Goal: Information Seeking & Learning: Learn about a topic

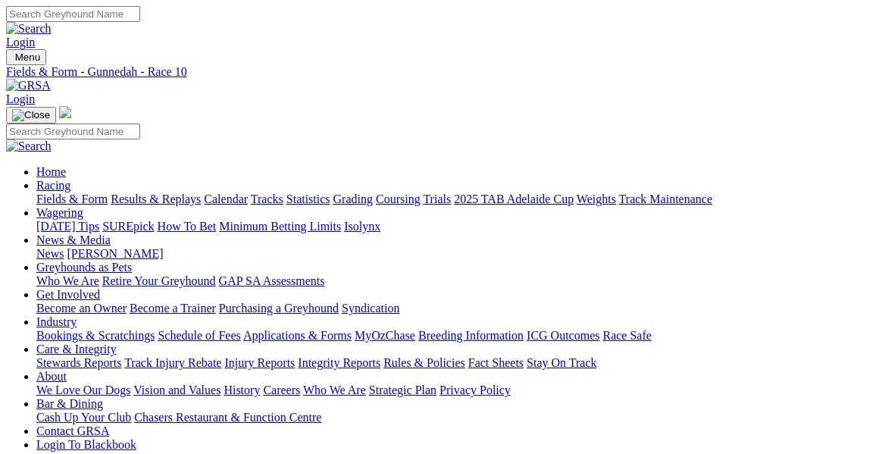
type input "Yesterday, 11 Aug 2025"
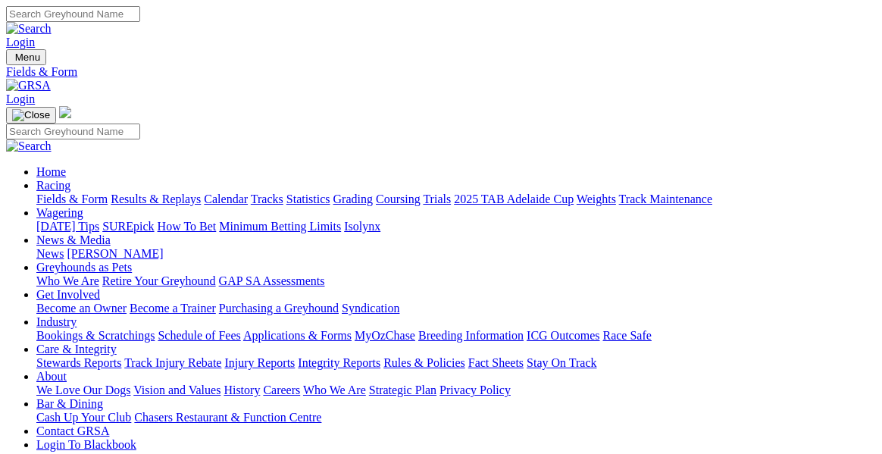
type input "[DATE], [DATE]"
type input "Today, 12 Aug 2025"
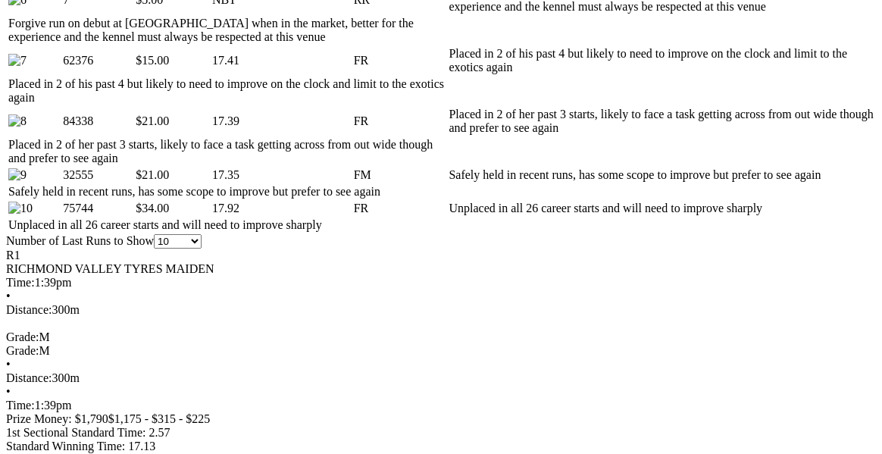
scroll to position [1124, 0]
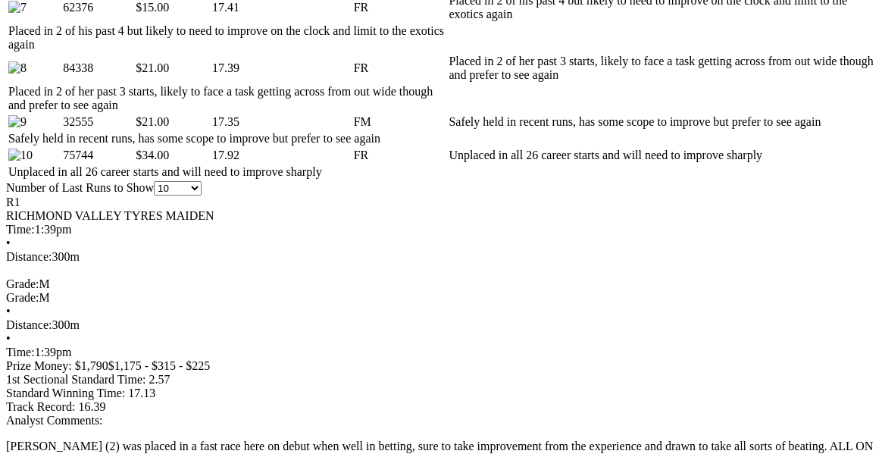
scroll to position [933, 0]
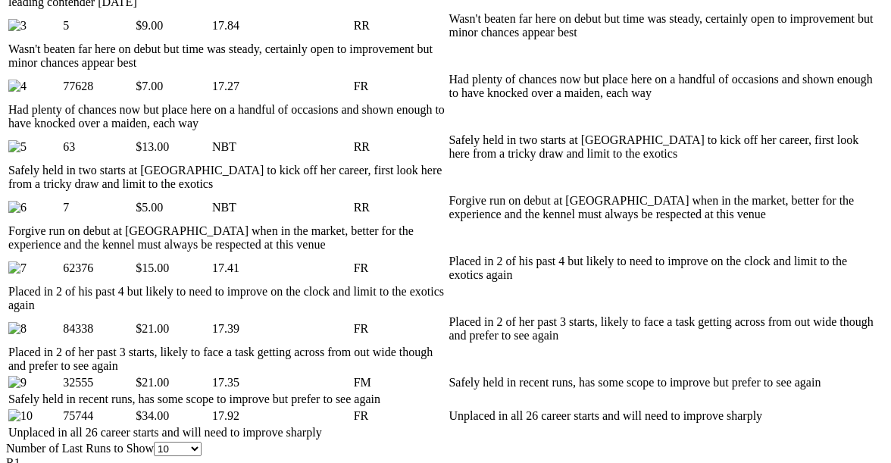
drag, startPoint x: 440, startPoint y: 220, endPoint x: 422, endPoint y: 242, distance: 27.9
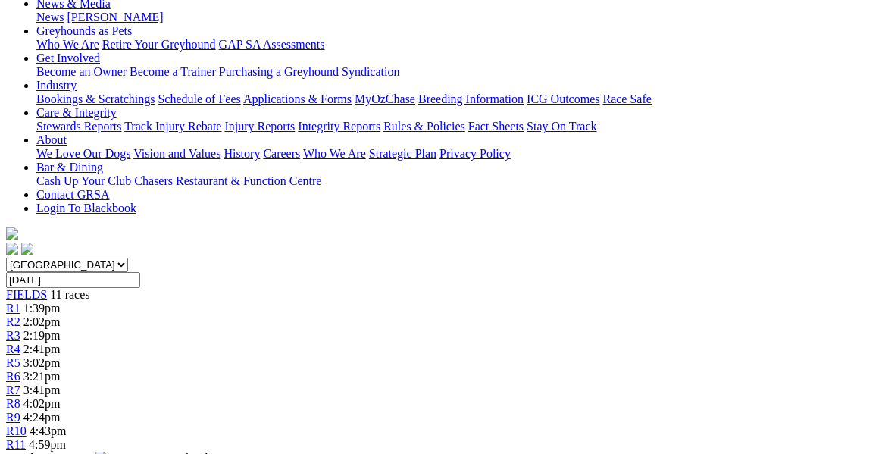
scroll to position [0, 0]
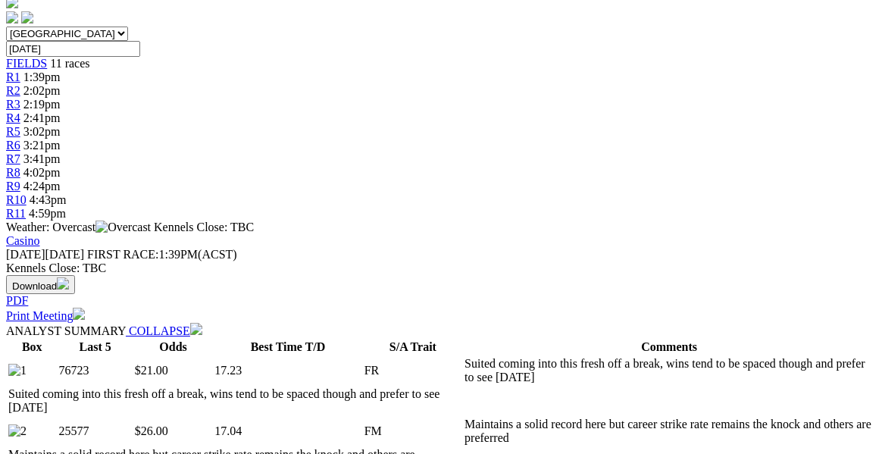
scroll to position [470, 0]
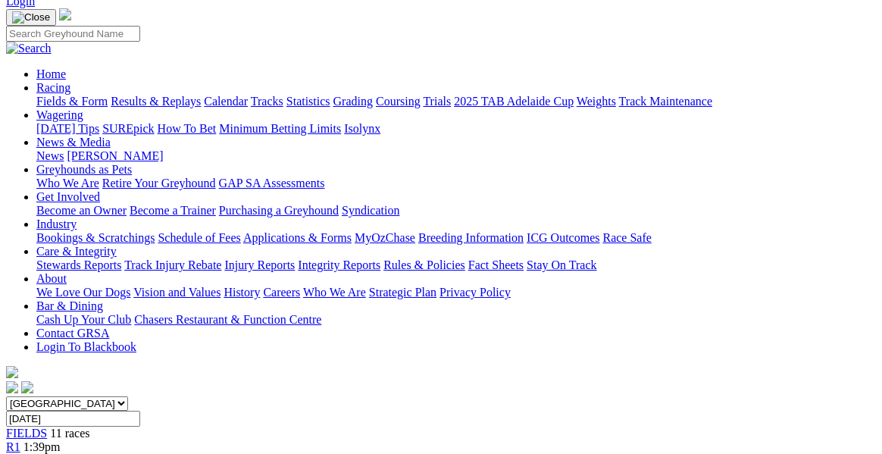
scroll to position [89, 0]
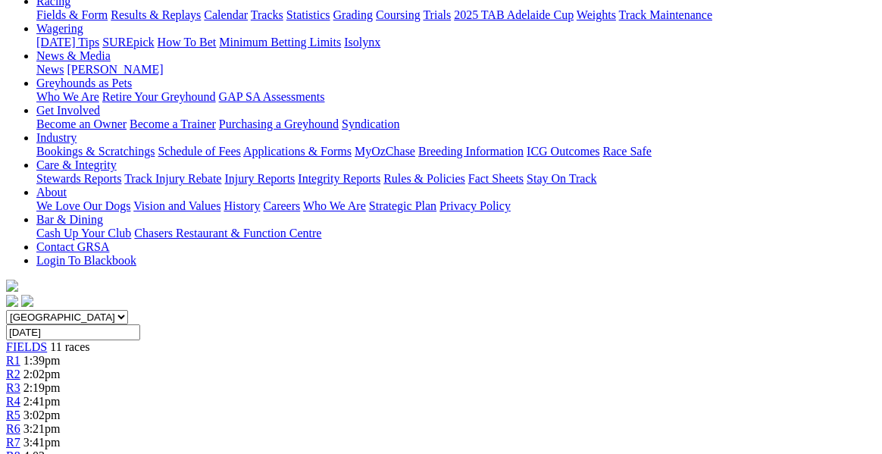
scroll to position [124, 0]
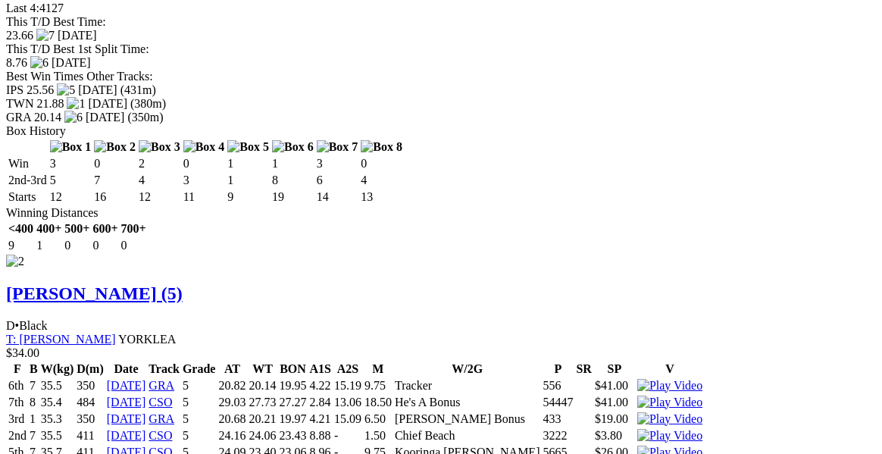
scroll to position [2220, 0]
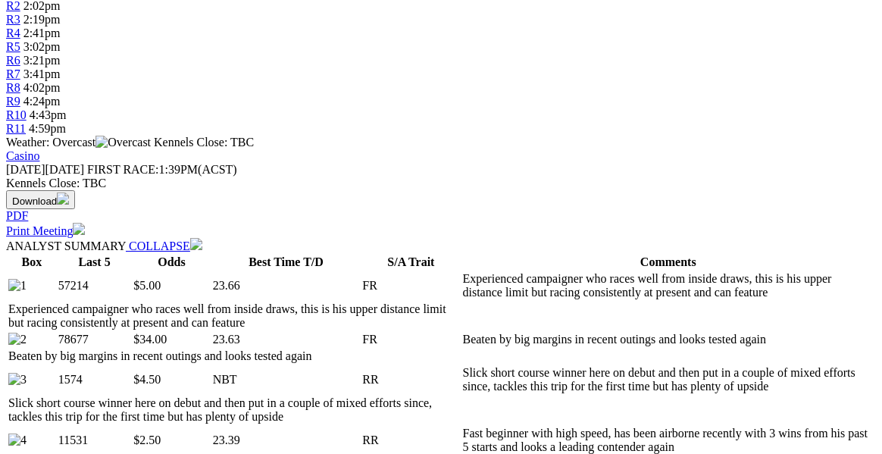
scroll to position [18, 0]
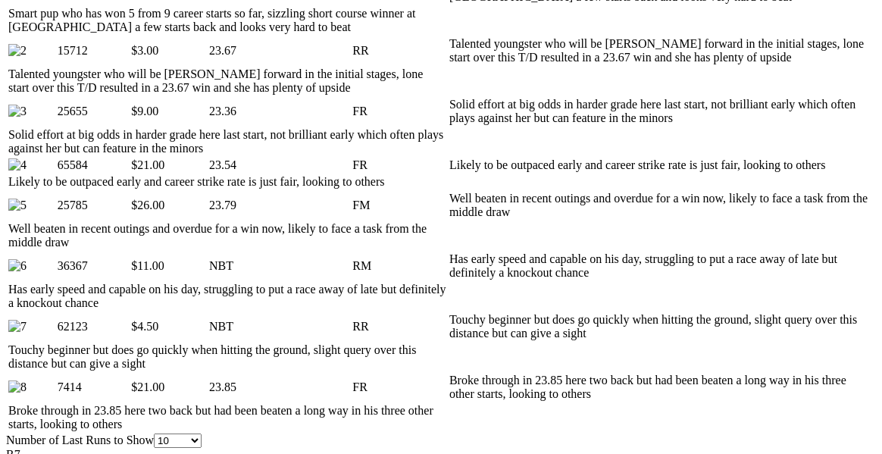
scroll to position [858, 0]
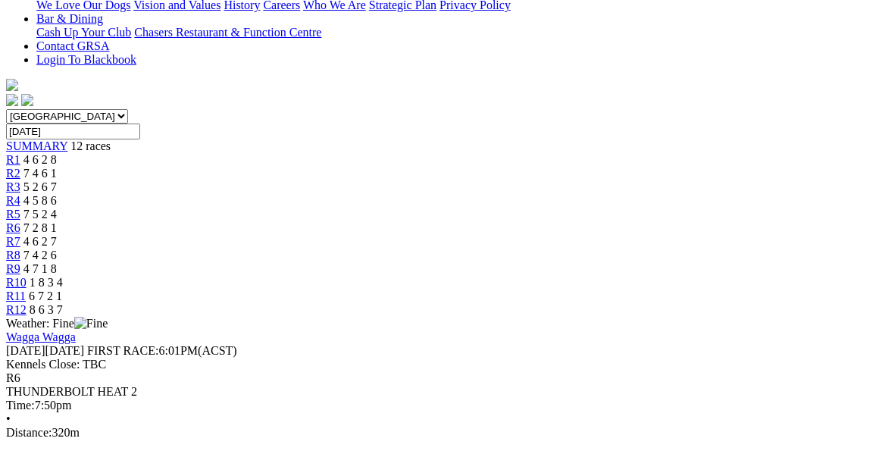
scroll to position [344, 0]
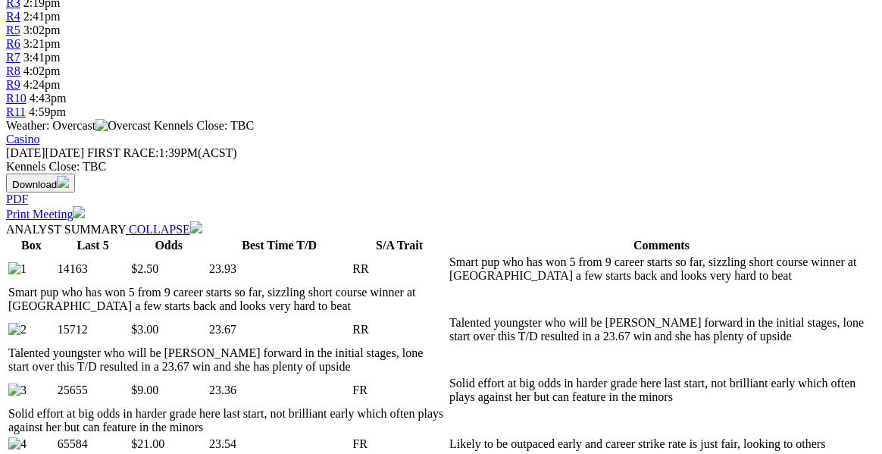
scroll to position [8, 0]
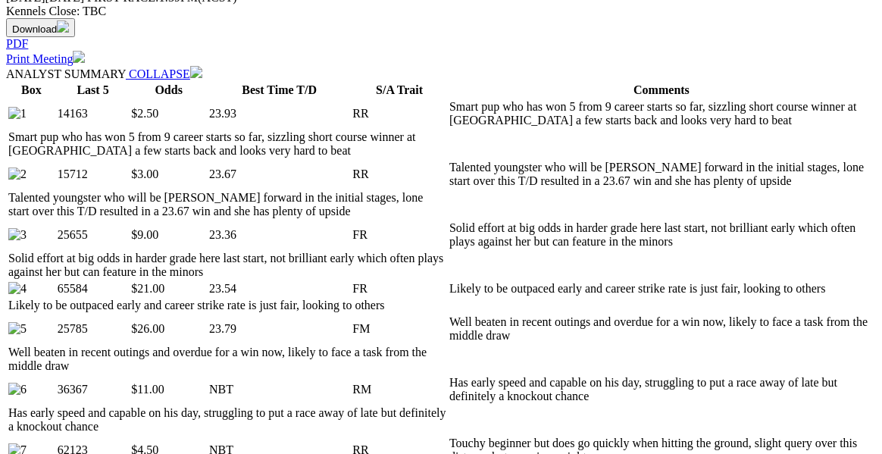
scroll to position [0, 0]
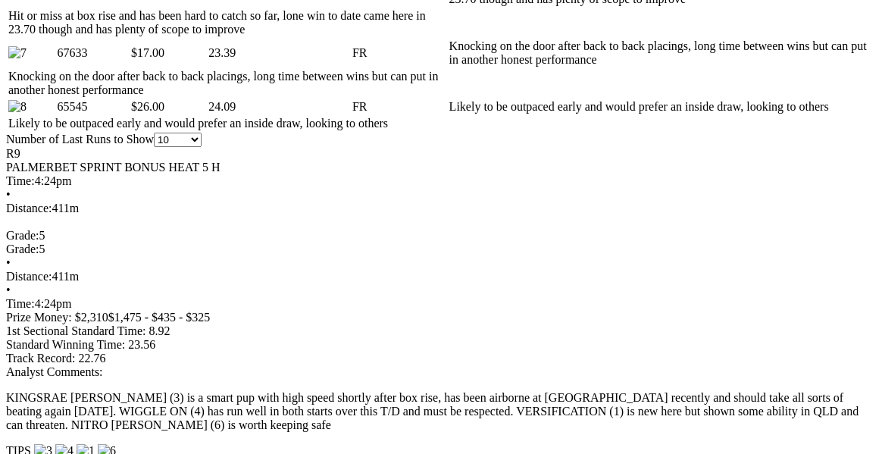
scroll to position [1252, 0]
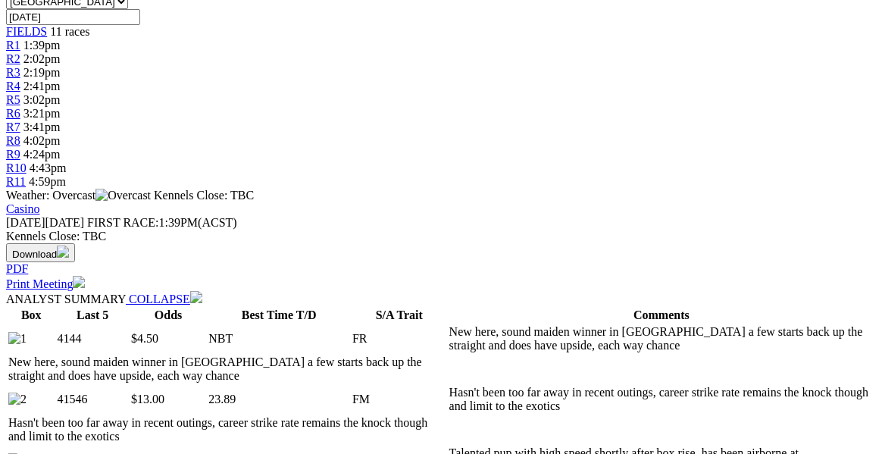
scroll to position [209, 0]
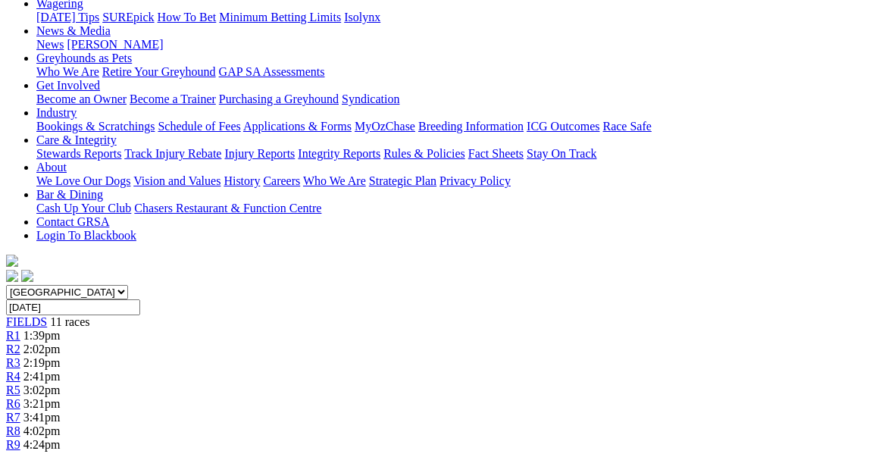
click at [740, 452] on div "R10 4:43pm" at bounding box center [441, 459] width 870 height 14
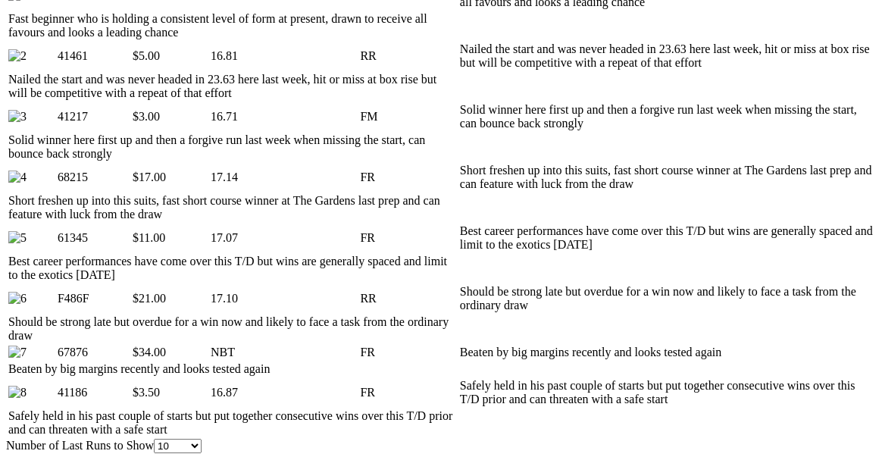
scroll to position [838, 0]
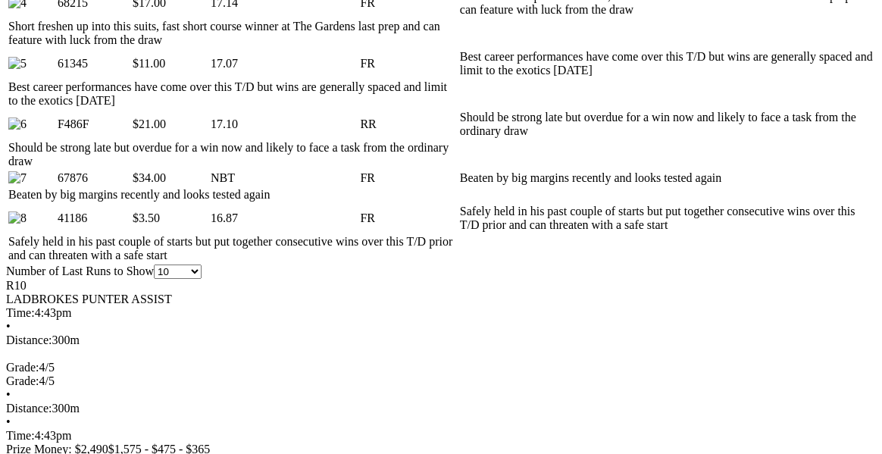
scroll to position [93, 0]
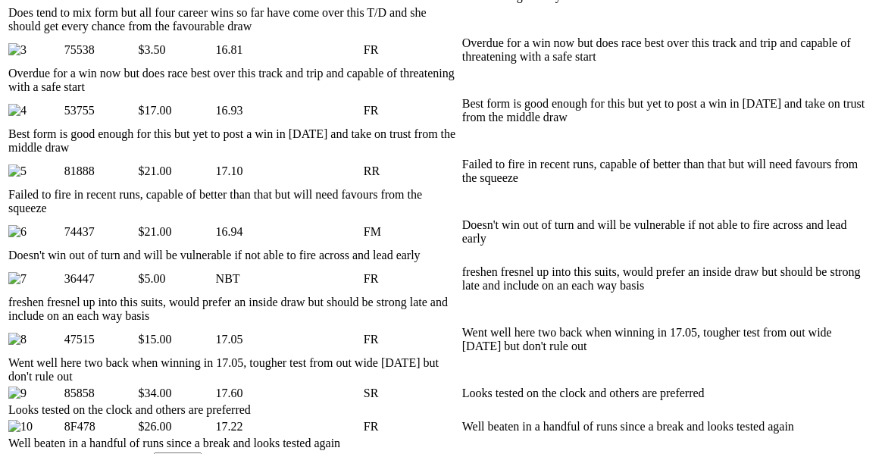
scroll to position [758, 0]
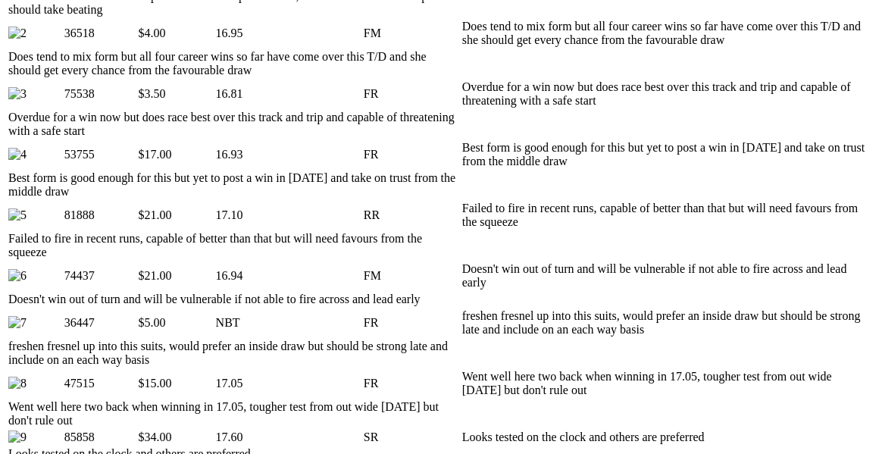
scroll to position [881, 0]
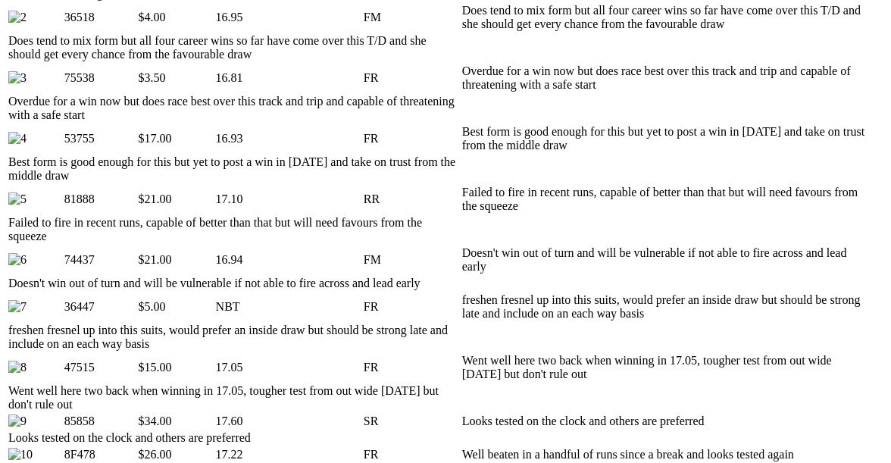
drag, startPoint x: 404, startPoint y: 249, endPoint x: 399, endPoint y: 264, distance: 16.5
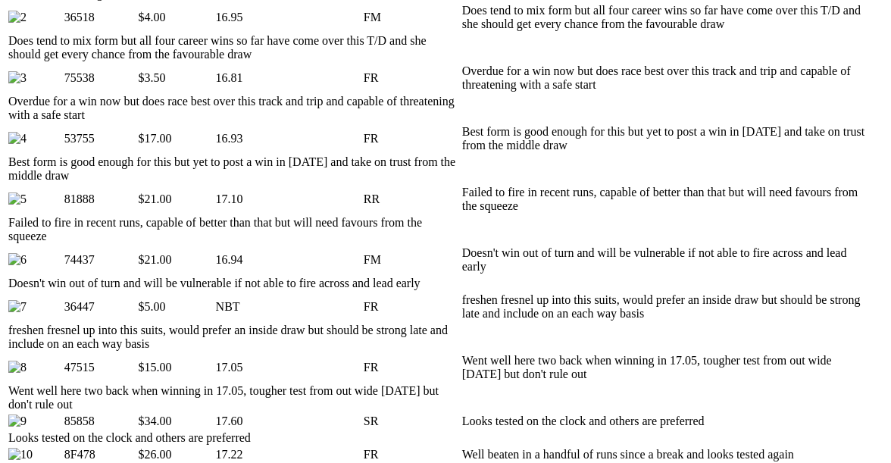
drag, startPoint x: 613, startPoint y: 49, endPoint x: 605, endPoint y: 70, distance: 22.8
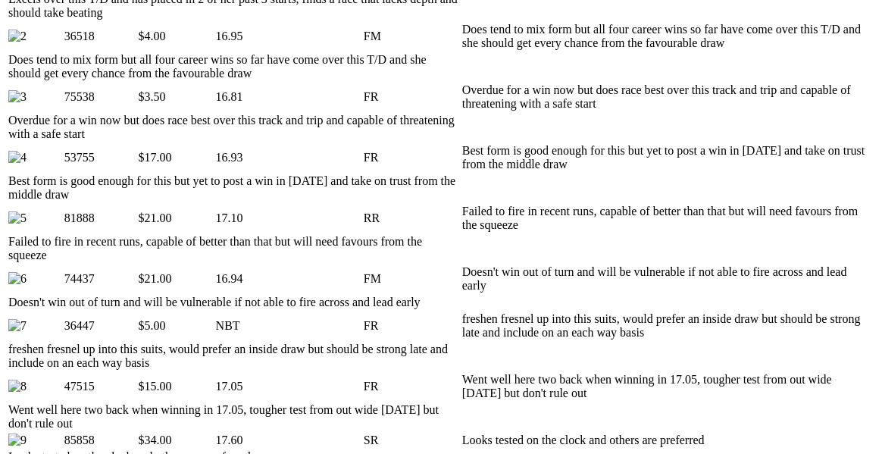
scroll to position [0, 0]
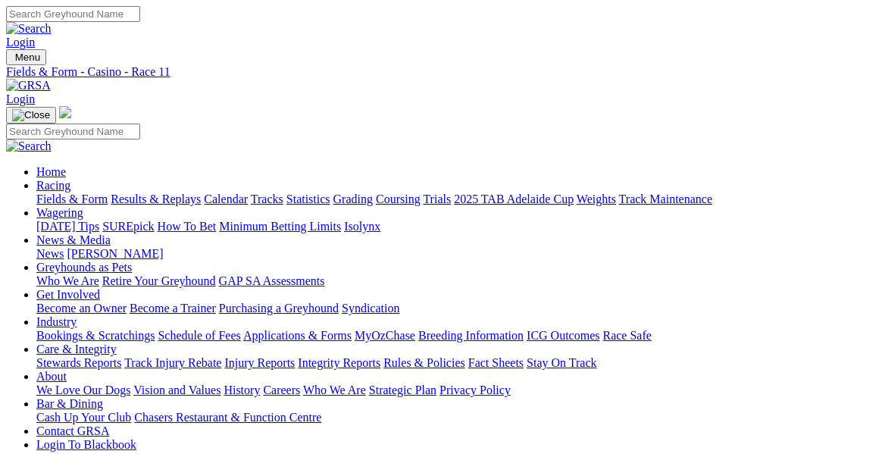
type input "Today, 12 Aug 2025"
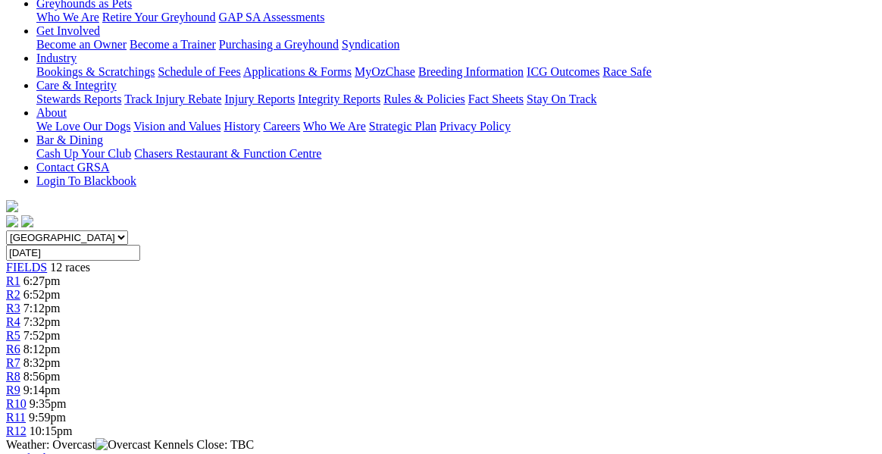
scroll to position [27, 0]
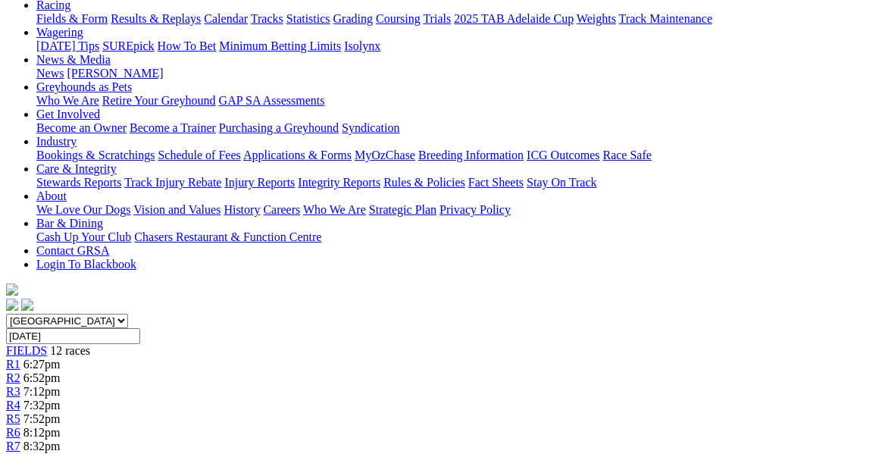
scroll to position [167, 0]
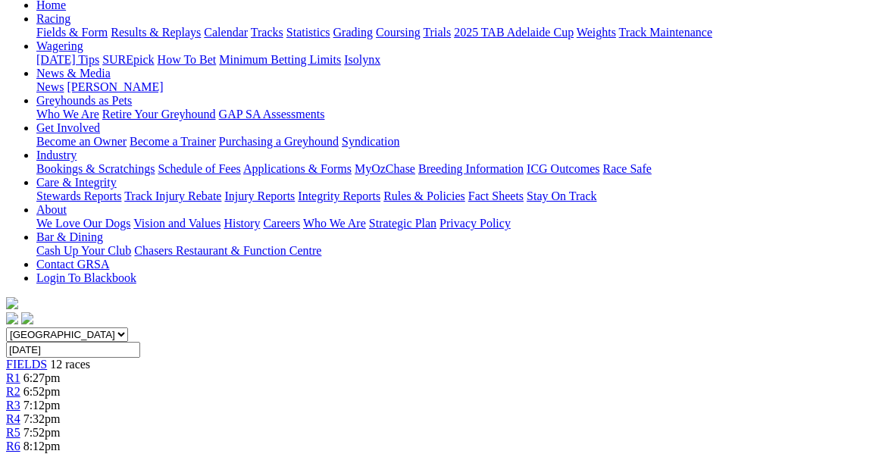
click at [61, 412] on span "7:32pm" at bounding box center [41, 418] width 37 height 13
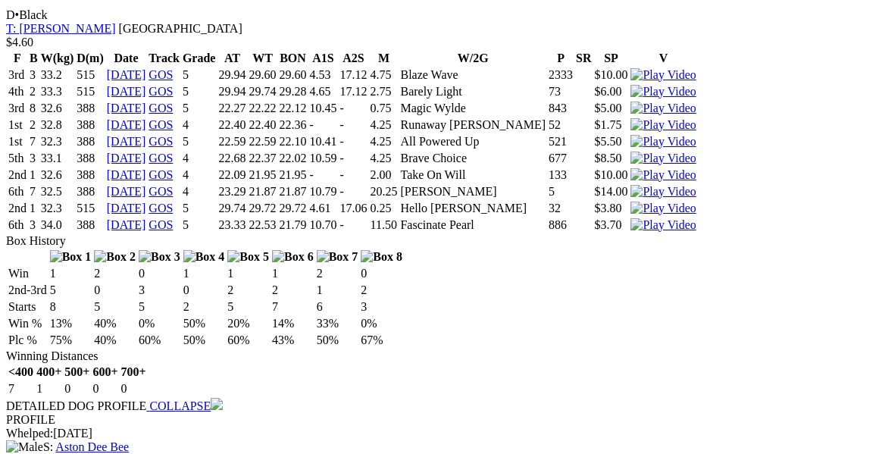
scroll to position [2503, 0]
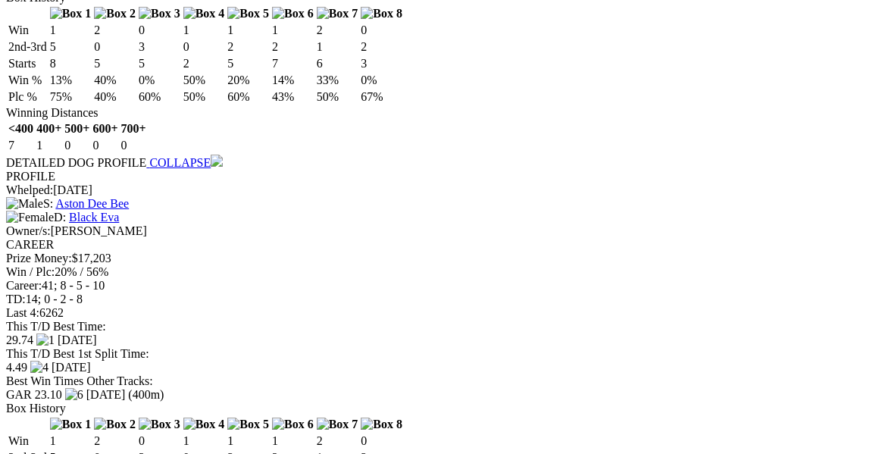
scroll to position [3082, 0]
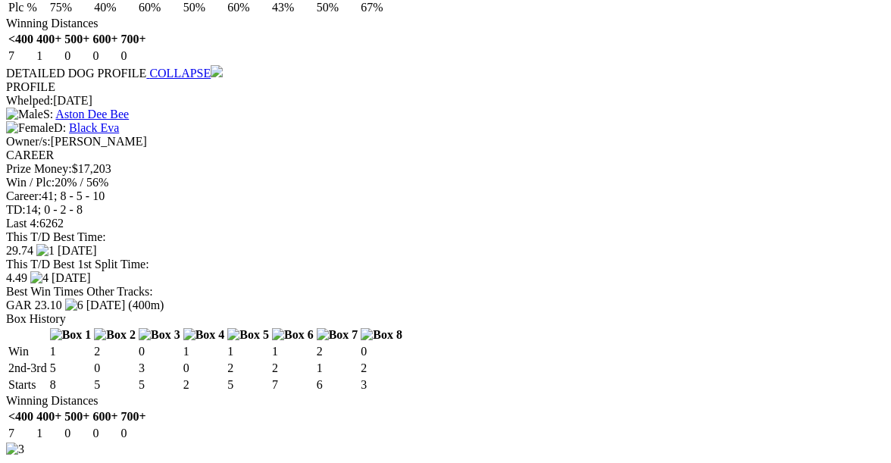
drag, startPoint x: 324, startPoint y: 279, endPoint x: 324, endPoint y: 287, distance: 8.3
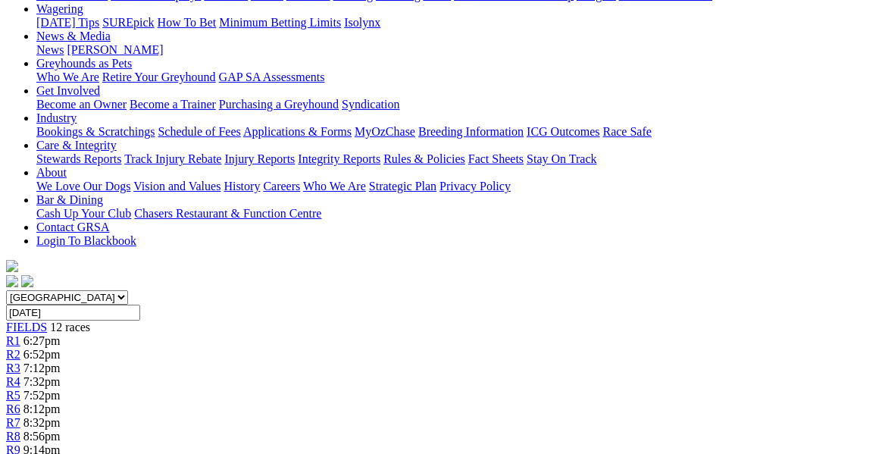
scroll to position [0, 0]
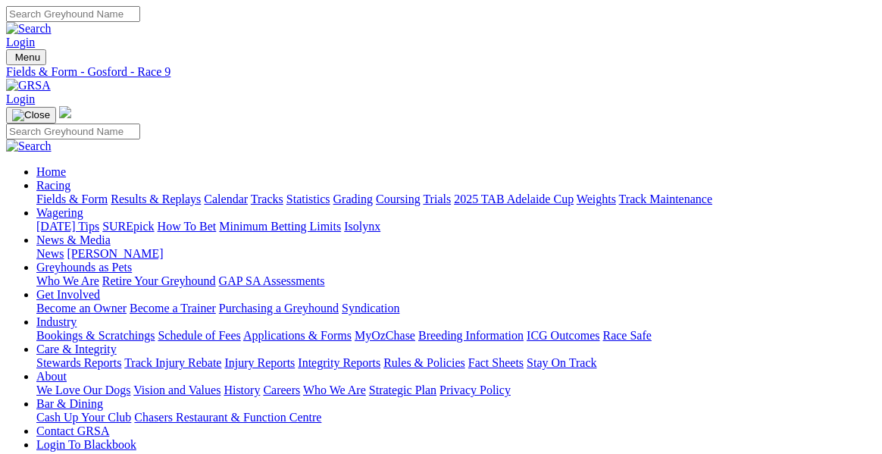
type input "[DATE]"
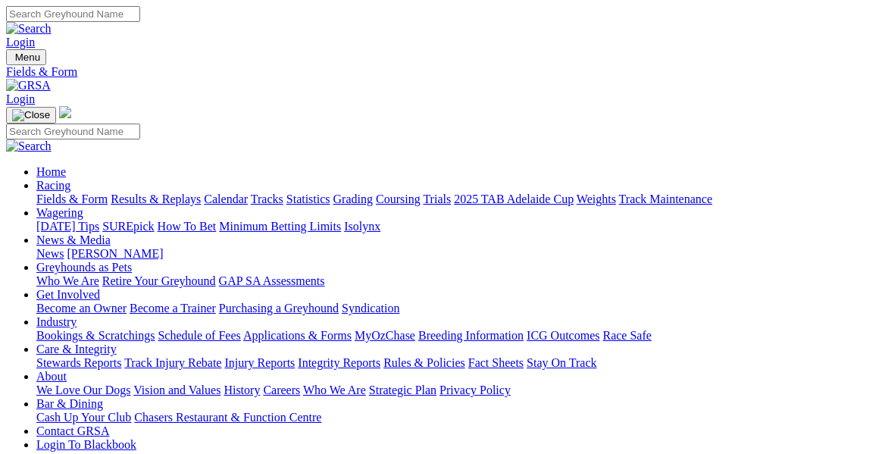
type input "[DATE]"
